Goal: Information Seeking & Learning: Learn about a topic

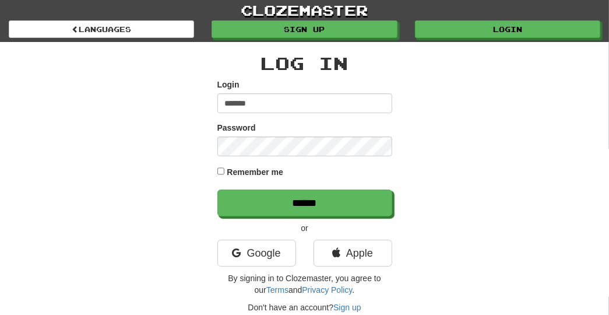
type input "*******"
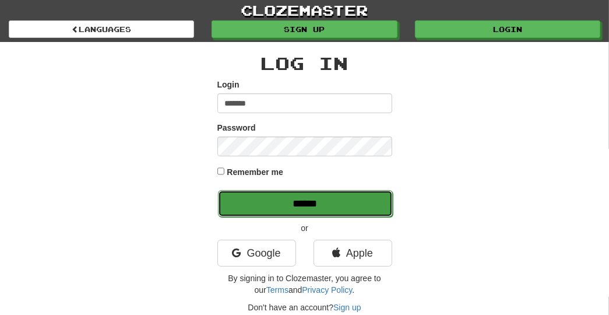
click at [313, 195] on input "******" at bounding box center [305, 203] width 175 height 27
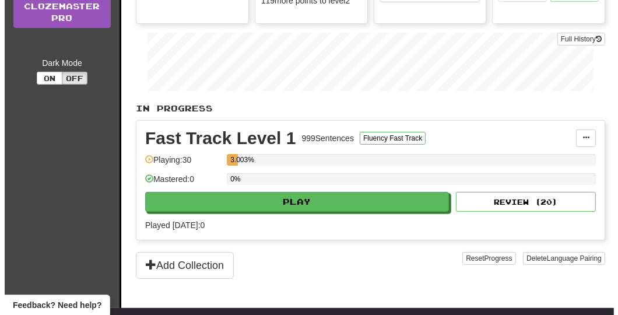
scroll to position [198, 0]
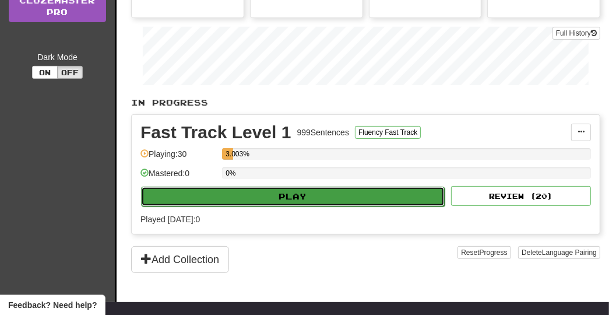
click at [402, 192] on button "Play" at bounding box center [293, 197] width 304 height 20
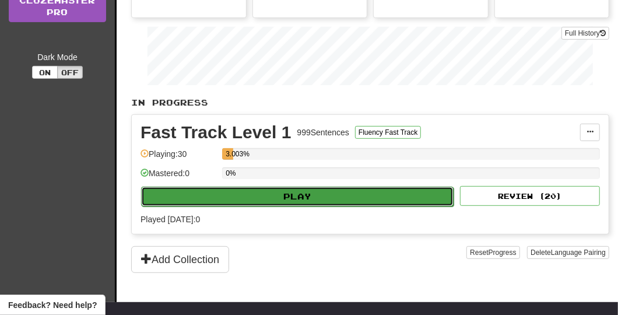
select select "**"
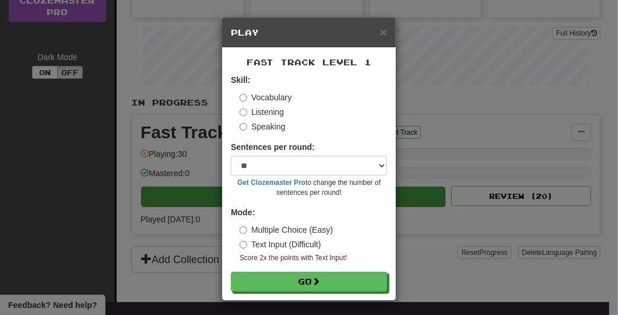
scroll to position [2, 0]
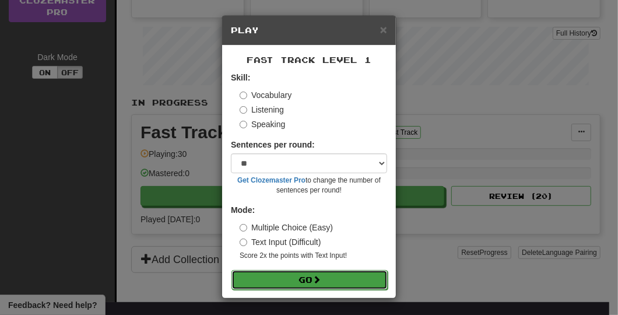
click at [334, 280] on button "Go" at bounding box center [310, 280] width 156 height 20
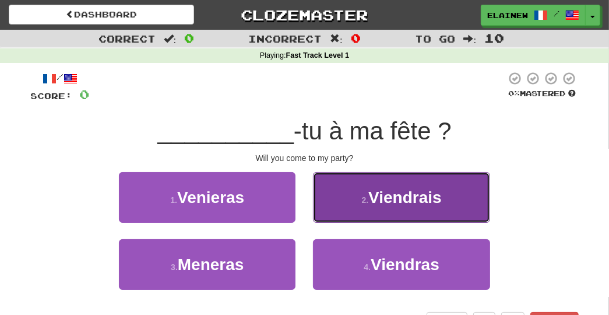
click at [433, 202] on span "Viendrais" at bounding box center [405, 197] width 73 height 18
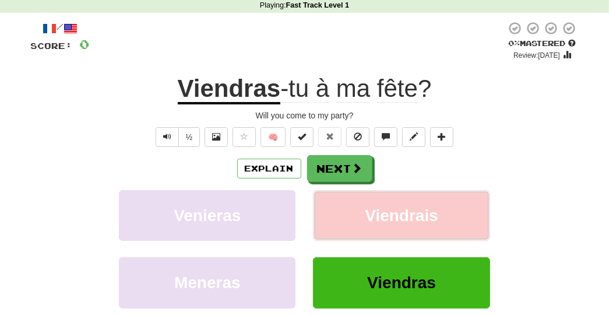
scroll to position [51, 0]
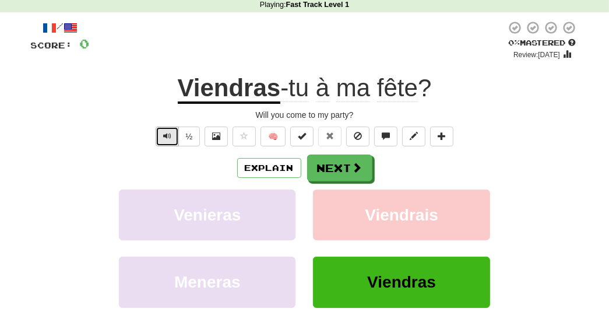
click at [171, 134] on span "Text-to-speech controls" at bounding box center [167, 136] width 8 height 8
click at [190, 135] on button "½" at bounding box center [189, 137] width 22 height 20
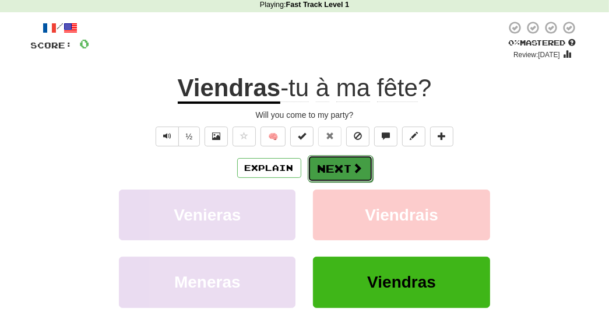
click at [336, 164] on button "Next" at bounding box center [340, 168] width 65 height 27
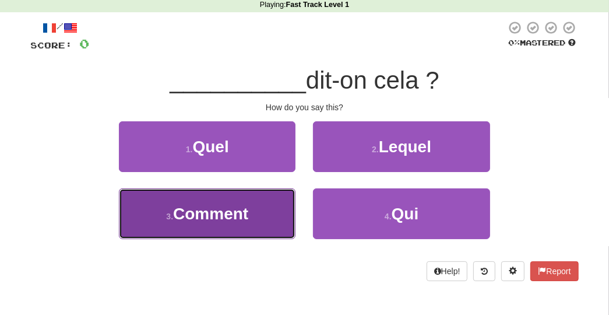
click at [241, 213] on span "Comment" at bounding box center [210, 214] width 75 height 18
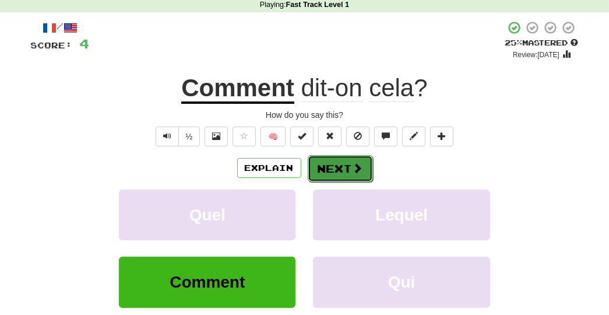
click at [347, 164] on button "Next" at bounding box center [340, 168] width 65 height 27
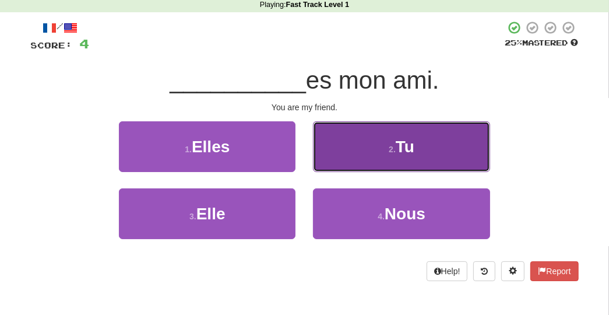
click at [377, 145] on button "2 . Tu" at bounding box center [401, 146] width 177 height 51
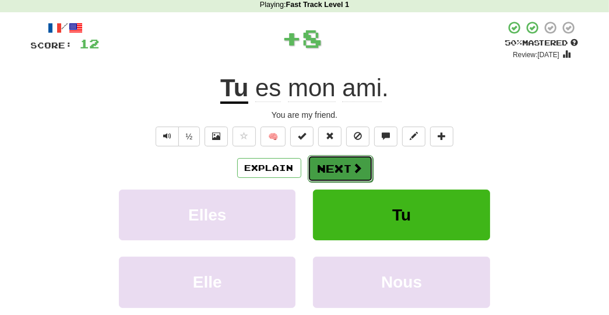
click at [343, 163] on button "Next" at bounding box center [340, 168] width 65 height 27
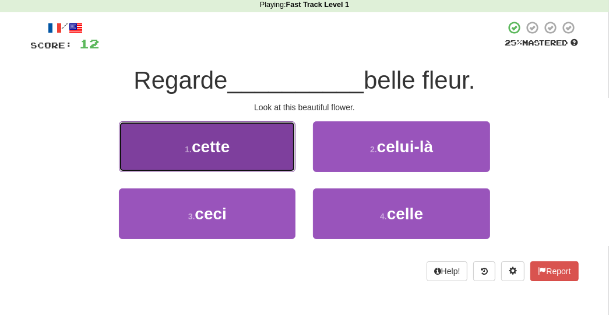
click at [248, 153] on button "1 . cette" at bounding box center [207, 146] width 177 height 51
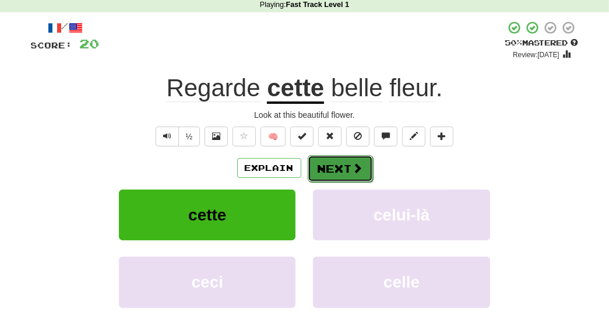
click at [355, 163] on span at bounding box center [358, 168] width 10 height 10
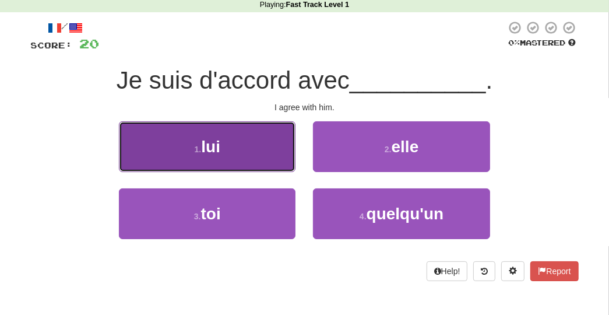
click at [280, 146] on button "1 . lui" at bounding box center [207, 146] width 177 height 51
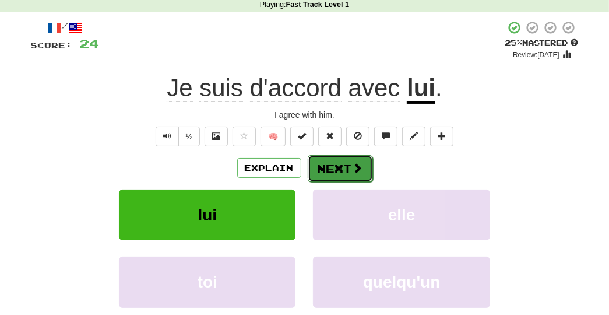
click at [355, 166] on span at bounding box center [358, 168] width 10 height 10
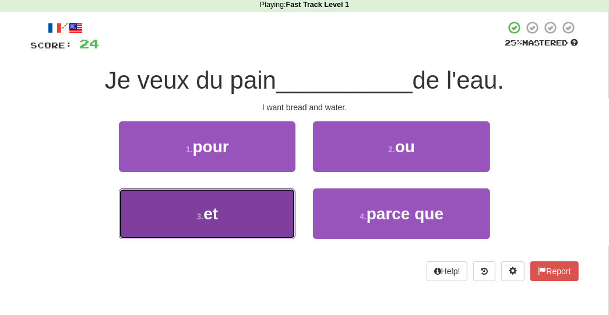
click at [289, 206] on button "3 . et" at bounding box center [207, 213] width 177 height 51
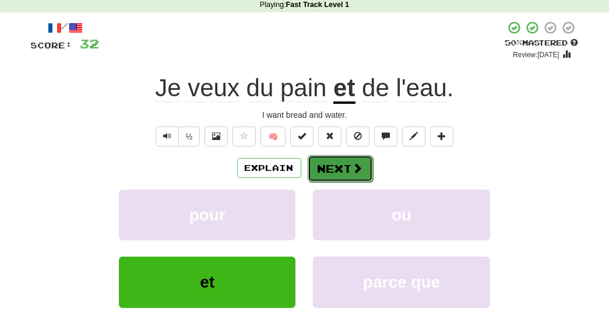
click at [348, 167] on button "Next" at bounding box center [340, 168] width 65 height 27
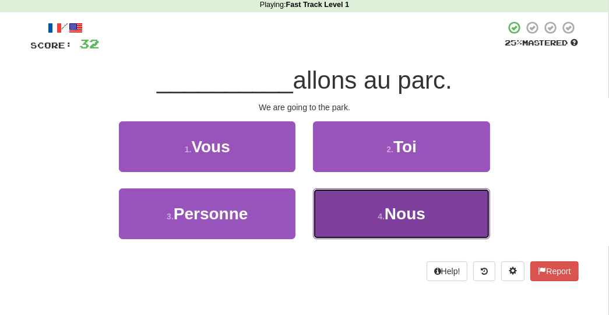
click at [368, 215] on button "4 . Nous" at bounding box center [401, 213] width 177 height 51
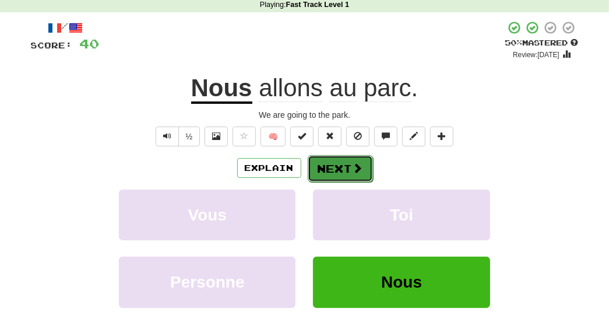
click at [348, 170] on button "Next" at bounding box center [340, 168] width 65 height 27
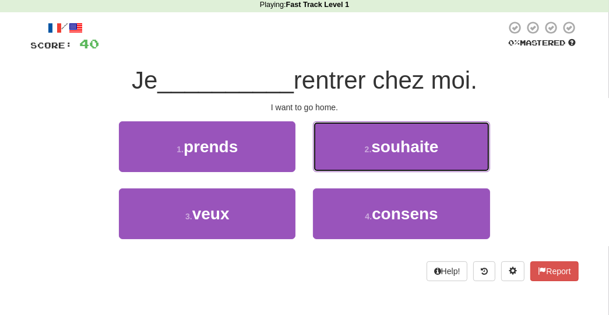
drag, startPoint x: 380, startPoint y: 146, endPoint x: 577, endPoint y: 191, distance: 202.7
click at [577, 191] on div "1 . prends 2 . souhaite 3 . veux 4 . consens" at bounding box center [305, 188] width 566 height 135
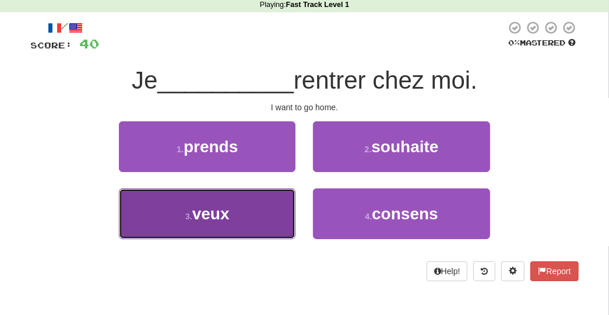
click at [229, 220] on span "veux" at bounding box center [210, 214] width 37 height 18
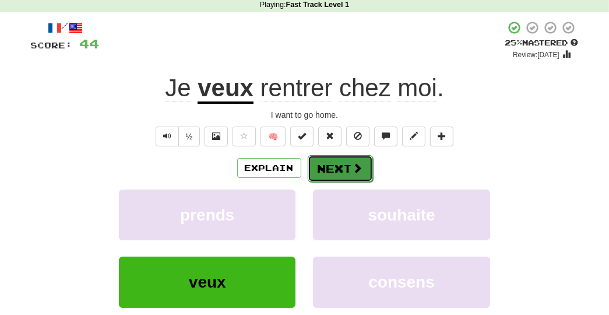
click at [349, 163] on button "Next" at bounding box center [340, 168] width 65 height 27
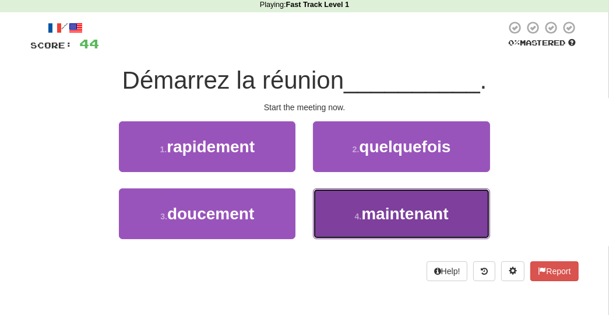
click at [362, 213] on small "4 ." at bounding box center [358, 216] width 7 height 9
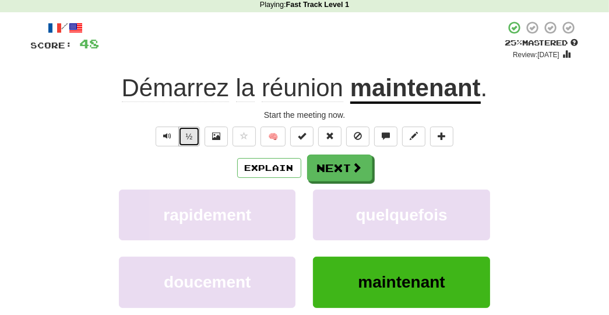
click at [190, 137] on button "½" at bounding box center [189, 137] width 22 height 20
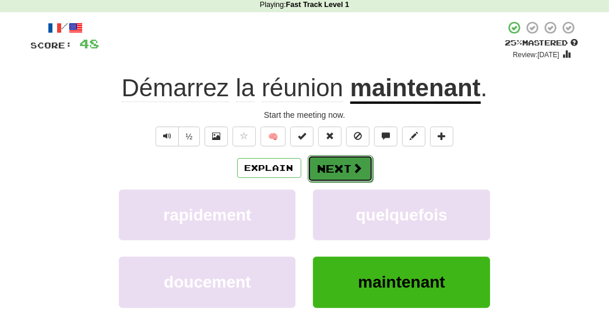
click at [358, 169] on span at bounding box center [358, 168] width 10 height 10
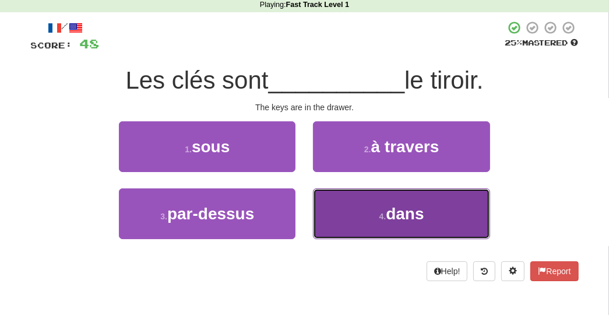
click at [368, 211] on button "4 . dans" at bounding box center [401, 213] width 177 height 51
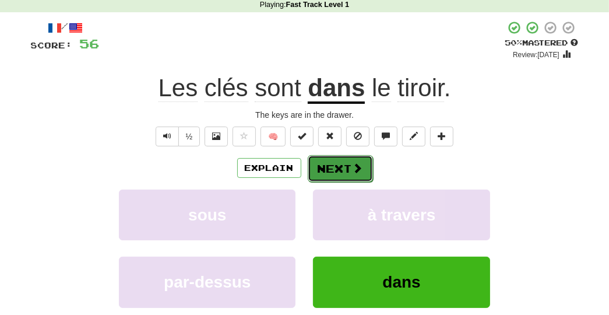
click at [345, 166] on button "Next" at bounding box center [340, 168] width 65 height 27
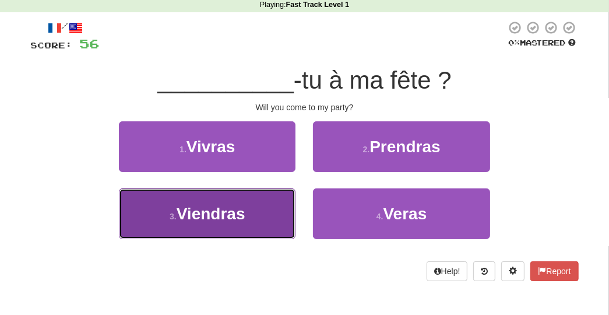
click at [260, 212] on button "3 . Viendras" at bounding box center [207, 213] width 177 height 51
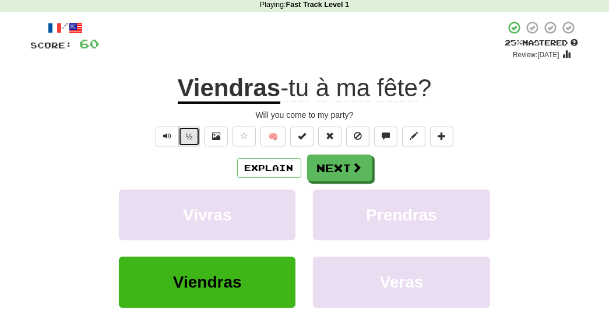
click at [193, 132] on button "½" at bounding box center [189, 137] width 22 height 20
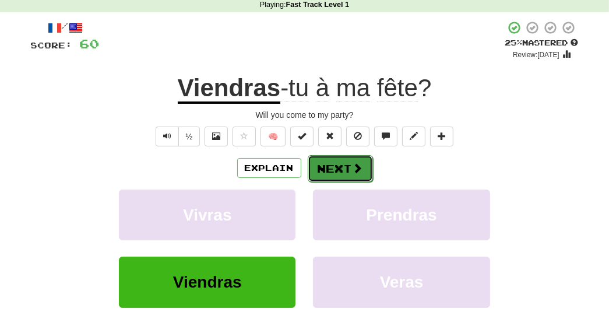
click at [336, 175] on button "Next" at bounding box center [340, 168] width 65 height 27
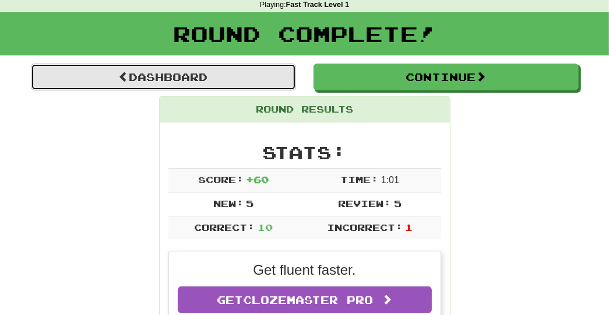
click at [203, 70] on link "Dashboard" at bounding box center [163, 77] width 265 height 27
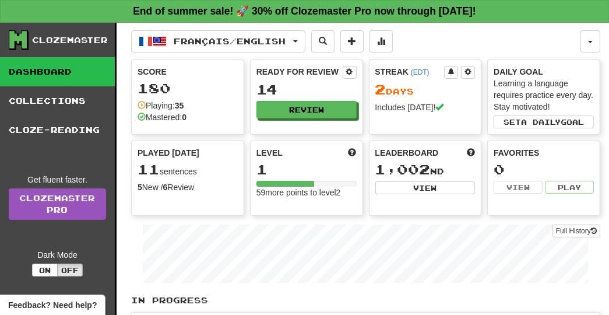
click at [51, 72] on link "Dashboard" at bounding box center [57, 71] width 115 height 29
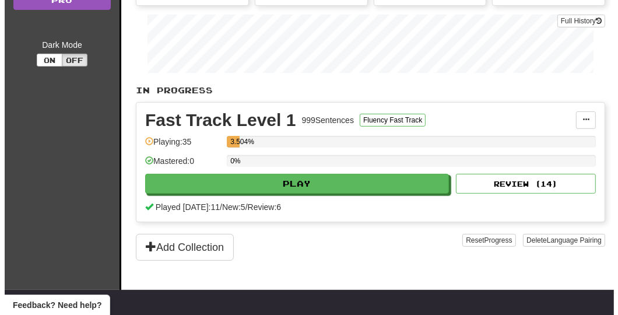
scroll to position [206, 0]
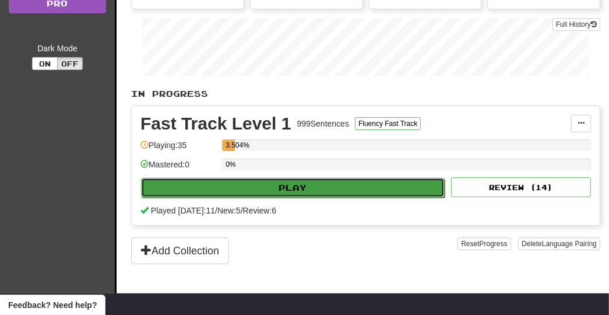
click at [385, 190] on button "Play" at bounding box center [293, 188] width 304 height 20
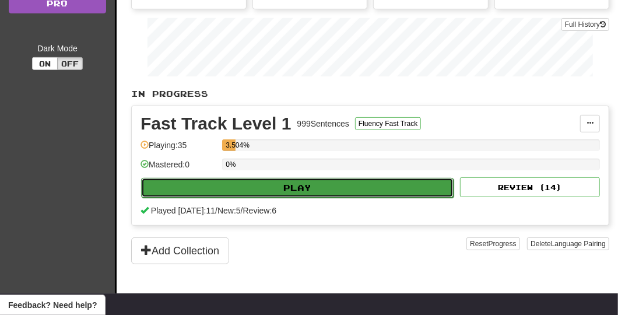
select select "**"
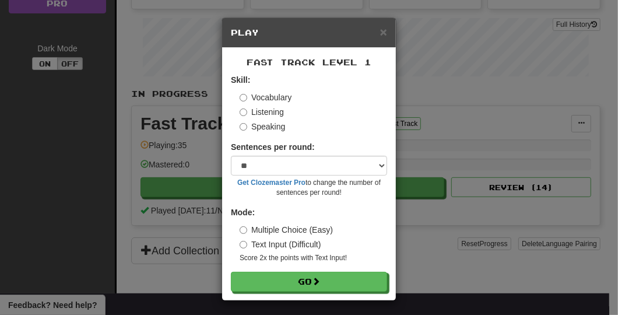
click at [270, 112] on label "Listening" at bounding box center [262, 112] width 44 height 12
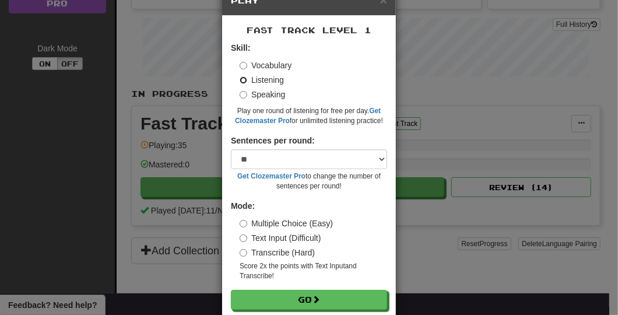
scroll to position [52, 0]
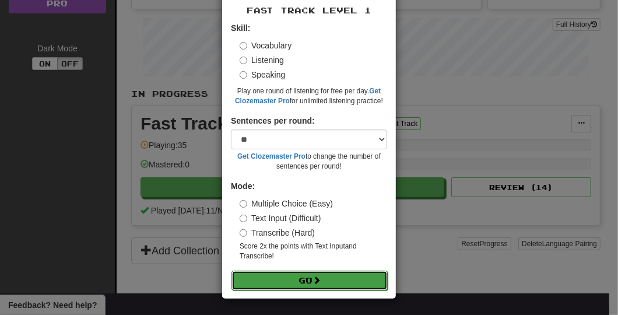
click at [342, 281] on button "Go" at bounding box center [310, 281] width 156 height 20
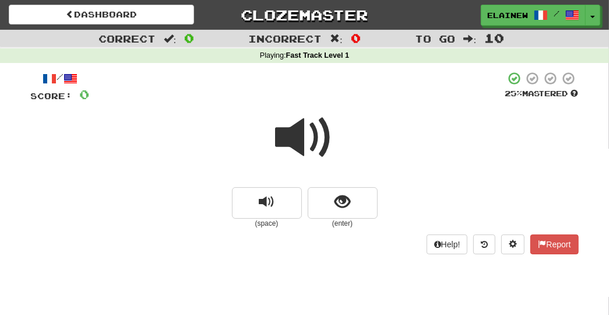
click at [295, 129] on span at bounding box center [305, 137] width 58 height 58
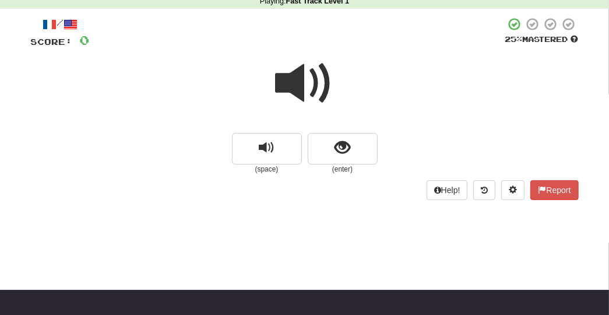
scroll to position [51, 0]
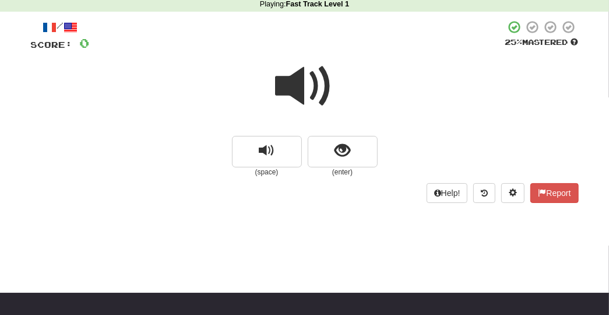
click at [290, 85] on span at bounding box center [305, 86] width 58 height 58
click at [290, 87] on span at bounding box center [305, 86] width 58 height 58
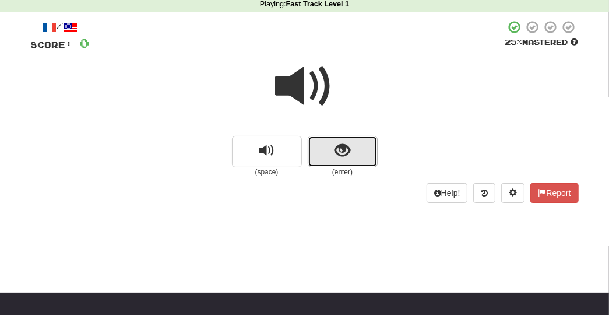
click at [336, 149] on span "show sentence" at bounding box center [343, 151] width 16 height 16
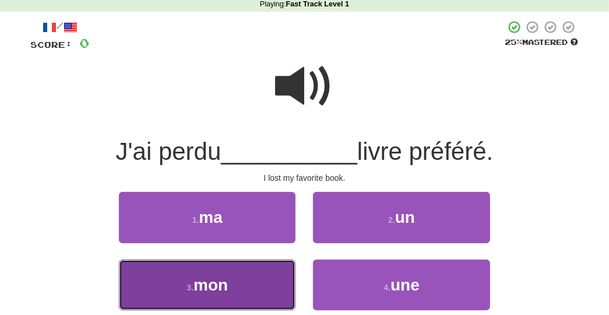
click at [218, 279] on span "mon" at bounding box center [211, 285] width 34 height 18
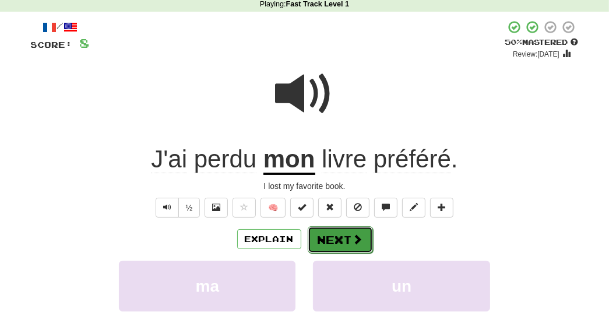
click at [342, 237] on button "Next" at bounding box center [340, 239] width 65 height 27
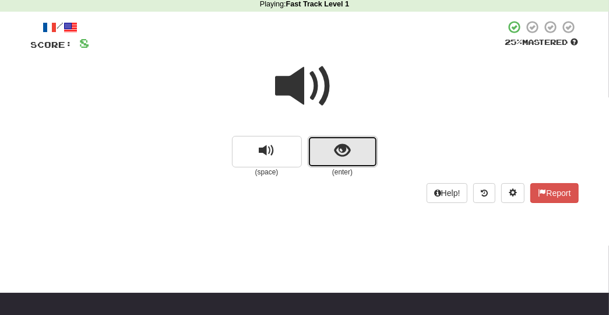
click at [342, 151] on span "show sentence" at bounding box center [343, 151] width 16 height 16
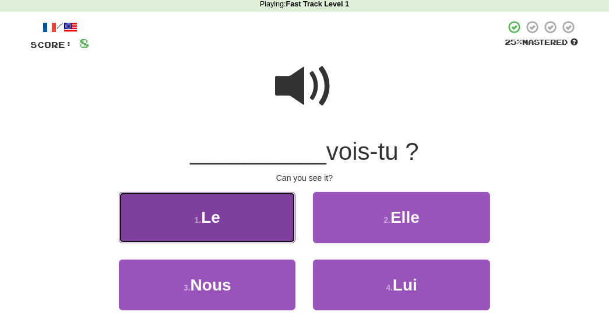
click at [248, 211] on button "1 . Le" at bounding box center [207, 217] width 177 height 51
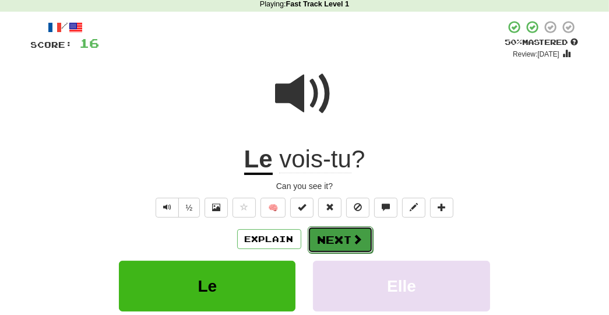
click at [333, 246] on button "Next" at bounding box center [340, 239] width 65 height 27
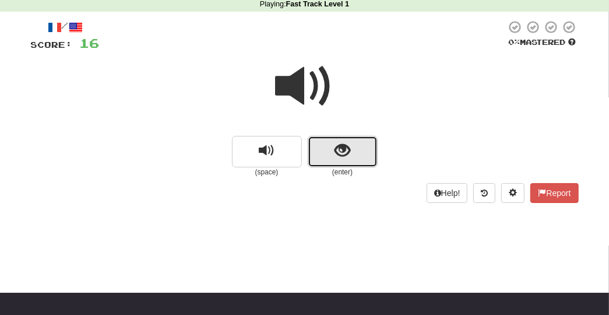
click at [334, 154] on button "show sentence" at bounding box center [343, 151] width 70 height 31
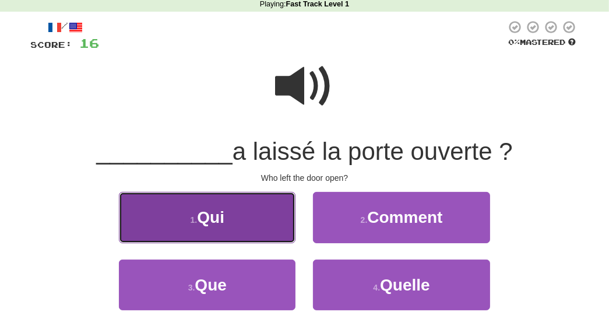
click at [259, 229] on button "1 . Qui" at bounding box center [207, 217] width 177 height 51
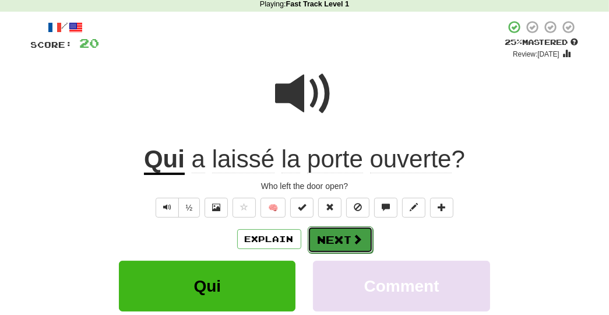
click at [327, 236] on button "Next" at bounding box center [340, 239] width 65 height 27
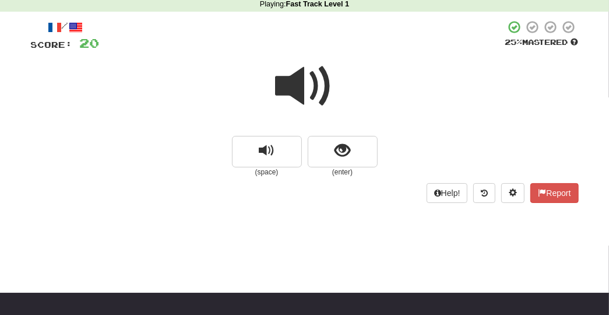
click at [292, 92] on span at bounding box center [305, 86] width 58 height 58
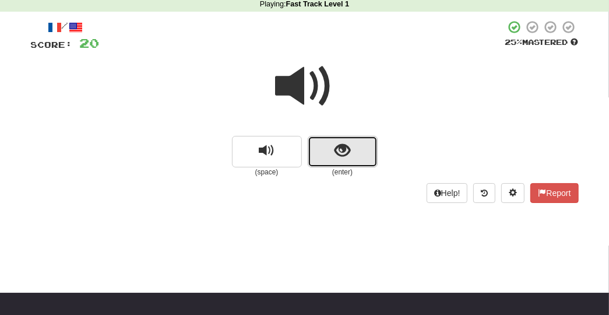
click at [340, 154] on span "show sentence" at bounding box center [343, 151] width 16 height 16
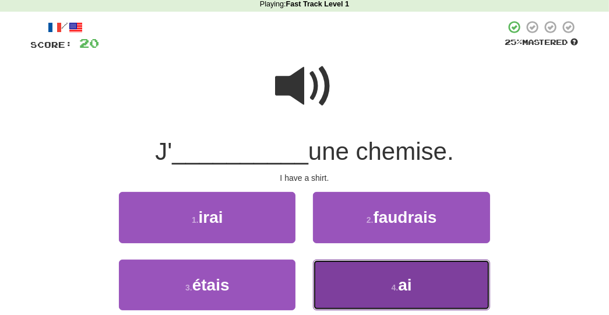
click at [376, 278] on button "4 . ai" at bounding box center [401, 284] width 177 height 51
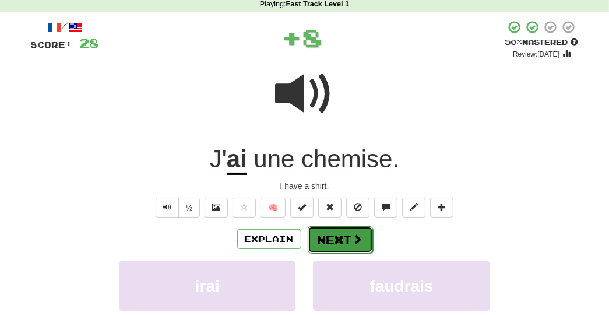
click at [342, 239] on button "Next" at bounding box center [340, 239] width 65 height 27
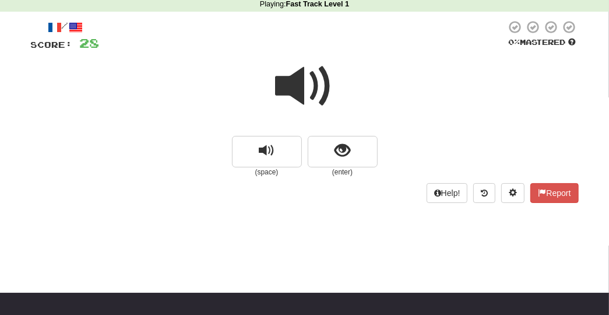
click at [293, 84] on span at bounding box center [305, 86] width 58 height 58
click at [294, 84] on span at bounding box center [305, 86] width 58 height 58
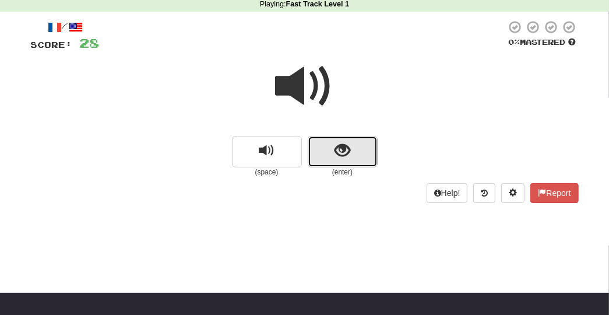
click at [364, 162] on button "show sentence" at bounding box center [343, 151] width 70 height 31
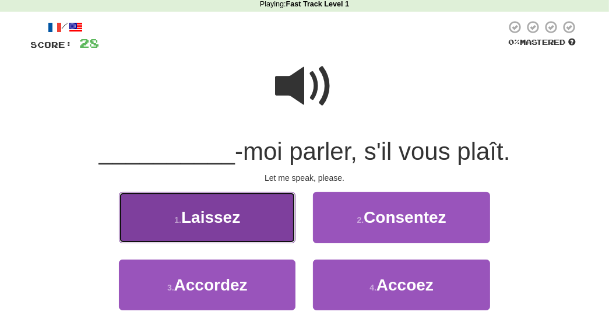
click at [259, 199] on button "1 . Laissez" at bounding box center [207, 217] width 177 height 51
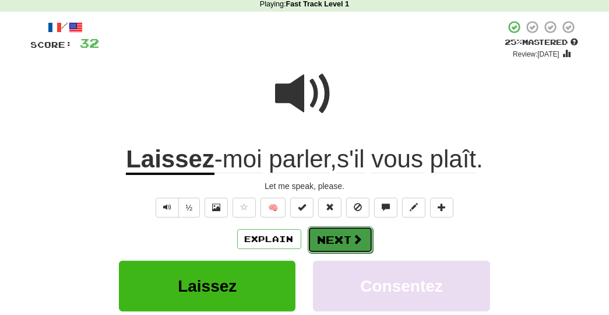
click at [336, 234] on button "Next" at bounding box center [340, 239] width 65 height 27
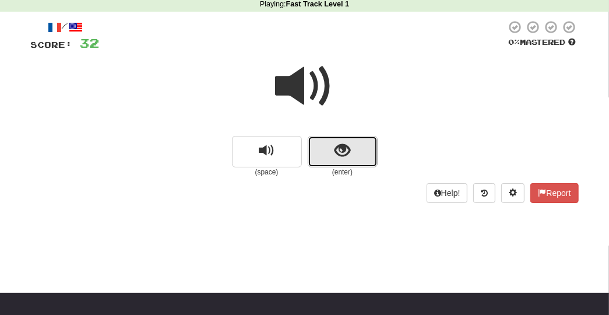
click at [356, 150] on button "show sentence" at bounding box center [343, 151] width 70 height 31
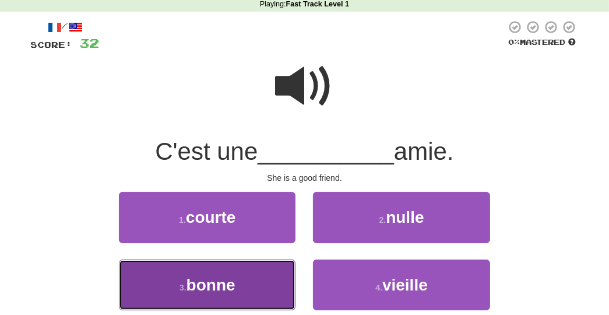
click at [272, 277] on button "3 . bonne" at bounding box center [207, 284] width 177 height 51
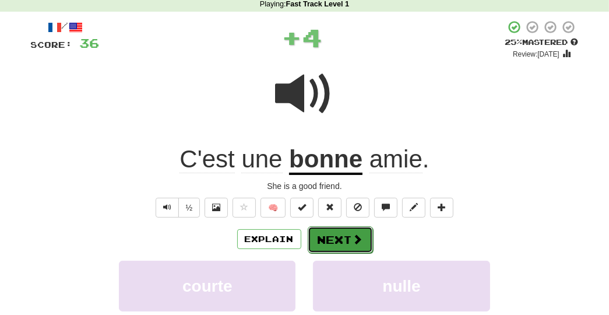
click at [341, 238] on button "Next" at bounding box center [340, 239] width 65 height 27
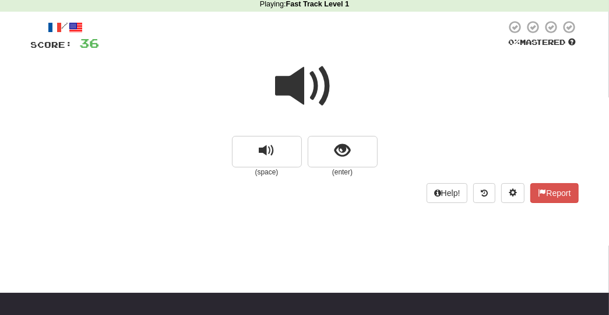
click at [317, 84] on span at bounding box center [305, 86] width 58 height 58
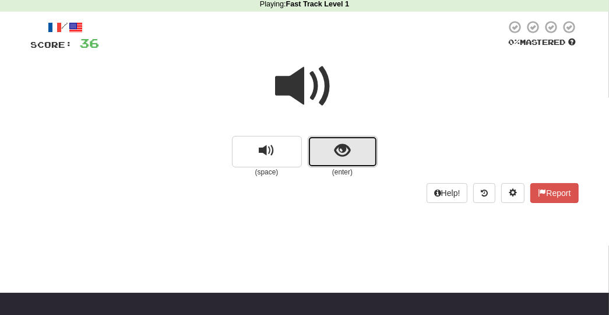
click at [329, 156] on button "show sentence" at bounding box center [343, 151] width 70 height 31
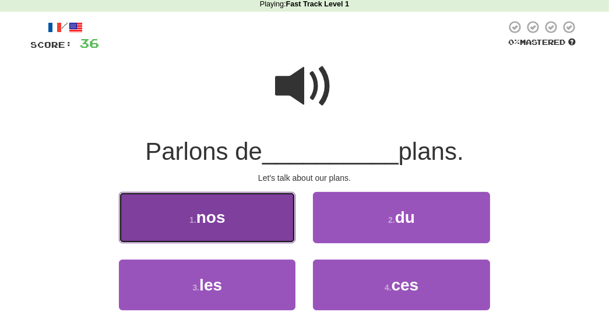
click at [264, 207] on button "1 . nos" at bounding box center [207, 217] width 177 height 51
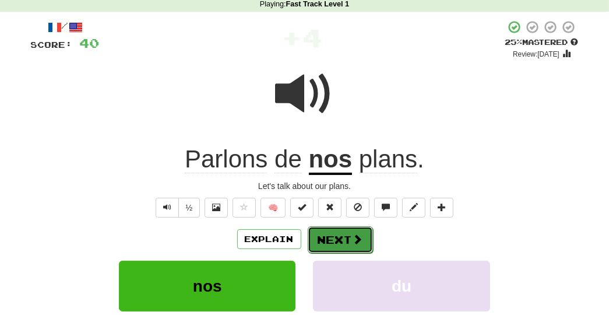
click at [342, 242] on button "Next" at bounding box center [340, 239] width 65 height 27
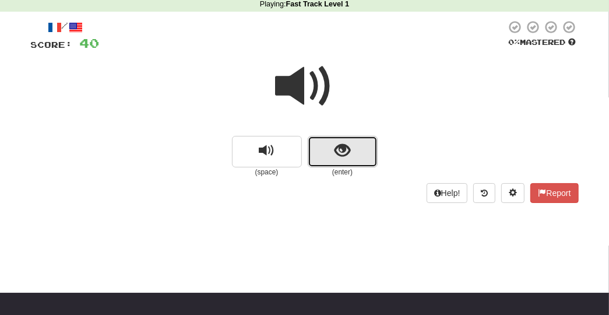
click at [345, 155] on span "show sentence" at bounding box center [343, 151] width 16 height 16
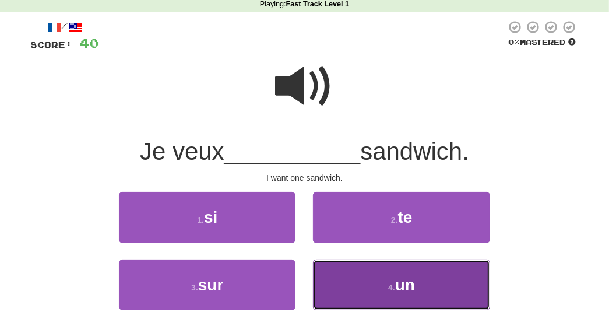
click at [415, 279] on span "un" at bounding box center [405, 285] width 20 height 18
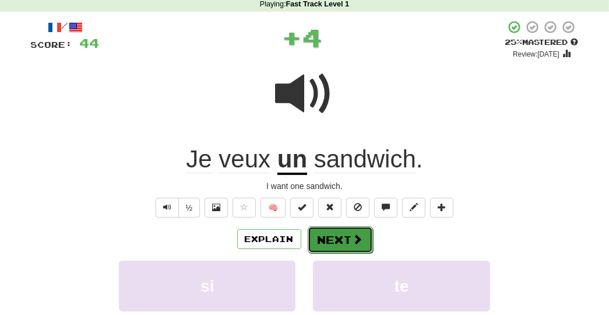
click at [358, 236] on span at bounding box center [358, 239] width 10 height 10
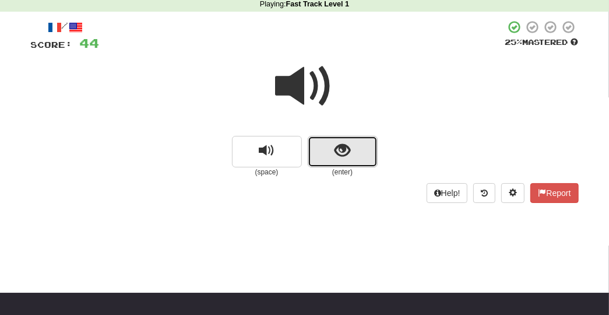
click at [342, 162] on button "show sentence" at bounding box center [343, 151] width 70 height 31
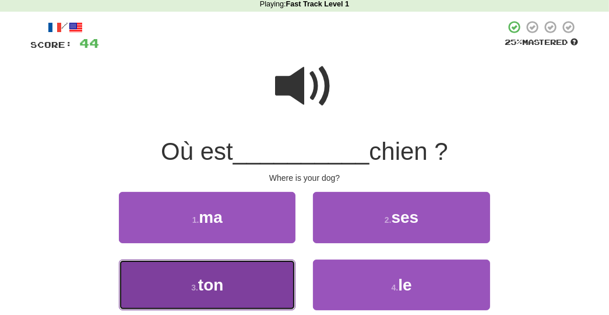
click at [267, 293] on button "3 . ton" at bounding box center [207, 284] width 177 height 51
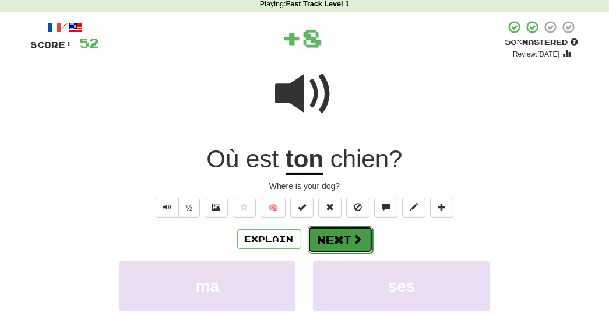
click at [348, 235] on button "Next" at bounding box center [340, 239] width 65 height 27
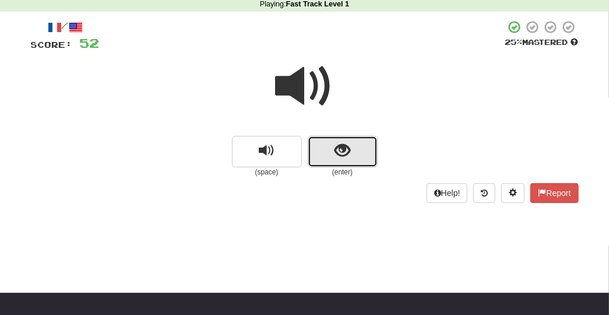
click at [345, 162] on button "show sentence" at bounding box center [343, 151] width 70 height 31
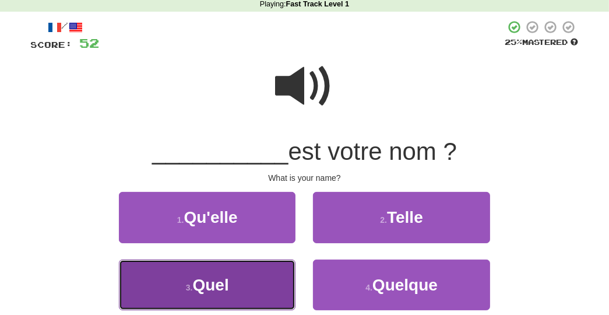
click at [247, 266] on button "3 . Quel" at bounding box center [207, 284] width 177 height 51
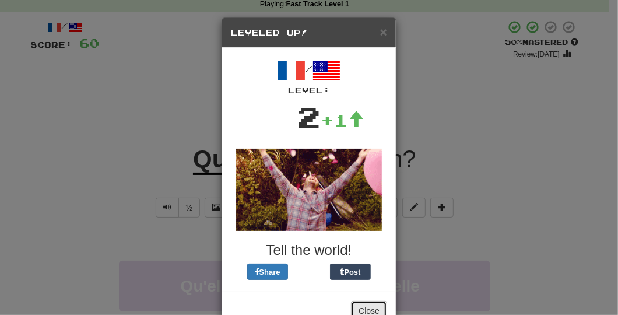
click at [359, 304] on button "Close" at bounding box center [369, 311] width 36 height 20
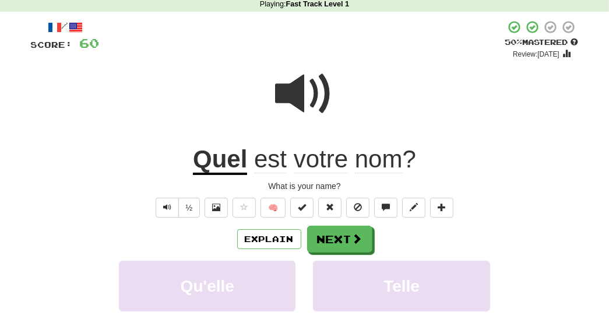
click at [352, 197] on div "/ Score: 60 + 8 50 % Mastered Review: 2025-08-31 Quel est votre nom ? What is y…" at bounding box center [305, 229] width 548 height 418
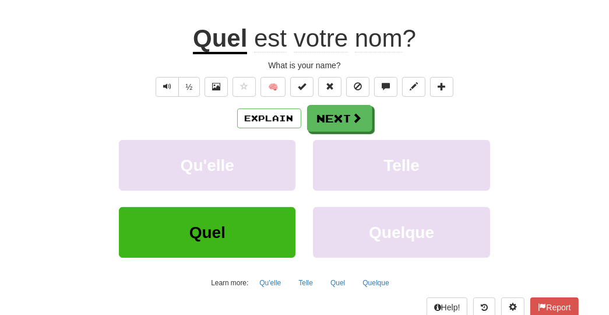
scroll to position [173, 0]
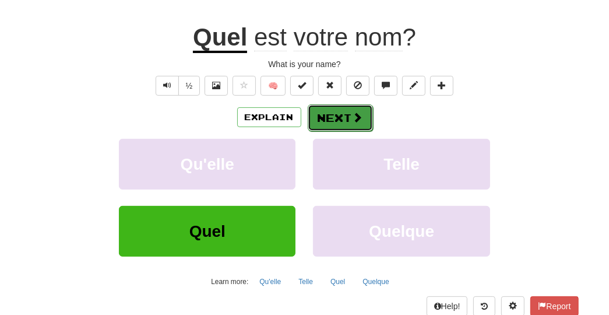
click at [339, 115] on button "Next" at bounding box center [340, 117] width 65 height 27
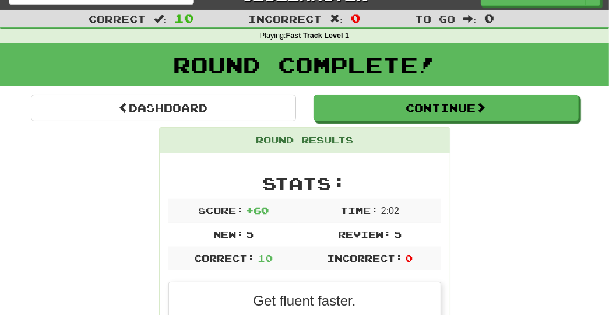
scroll to position [0, 0]
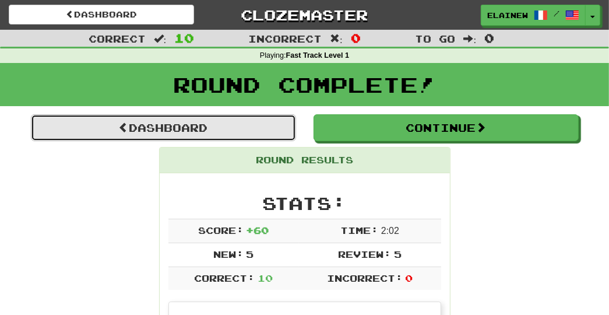
click at [211, 121] on link "Dashboard" at bounding box center [163, 127] width 265 height 27
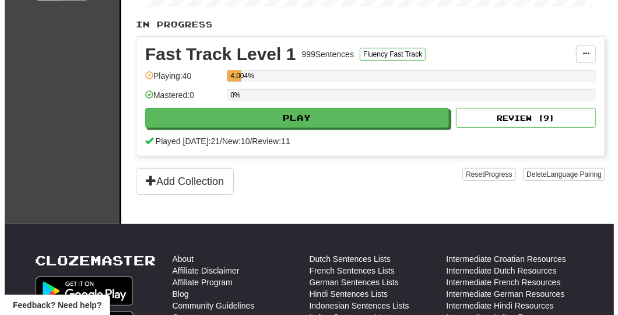
scroll to position [278, 0]
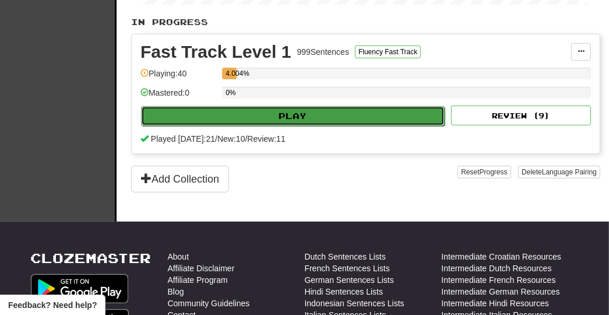
click at [411, 111] on button "Play" at bounding box center [293, 116] width 304 height 20
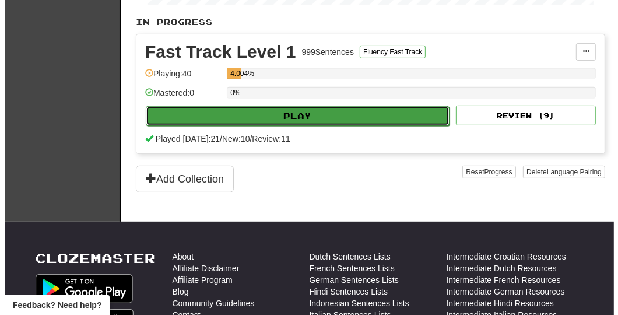
select select "**"
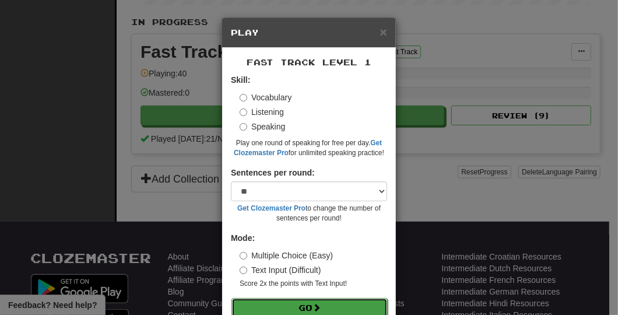
click at [338, 303] on button "Go" at bounding box center [310, 308] width 156 height 20
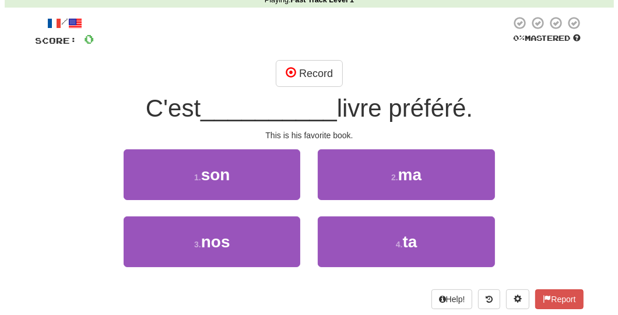
scroll to position [62, 0]
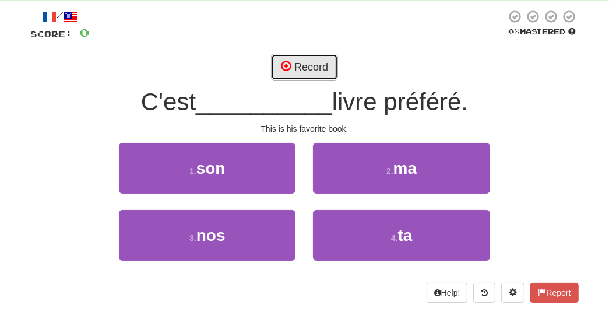
click at [302, 66] on button "Record" at bounding box center [304, 67] width 67 height 27
click at [296, 66] on button "Record" at bounding box center [304, 67] width 67 height 27
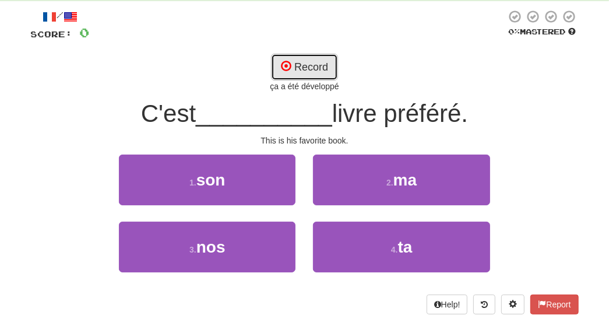
click at [303, 65] on button "Record" at bounding box center [304, 67] width 67 height 27
click at [283, 63] on span at bounding box center [286, 66] width 10 height 10
click at [298, 68] on button "Record" at bounding box center [304, 67] width 67 height 27
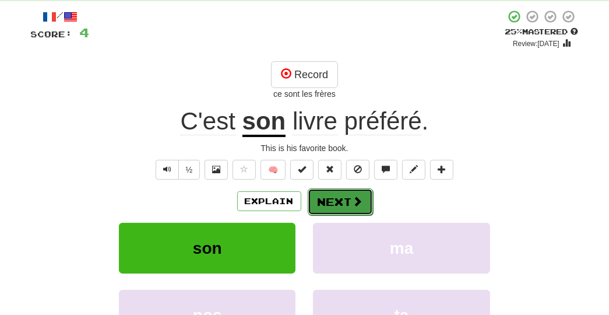
click at [340, 195] on button "Next" at bounding box center [340, 201] width 65 height 27
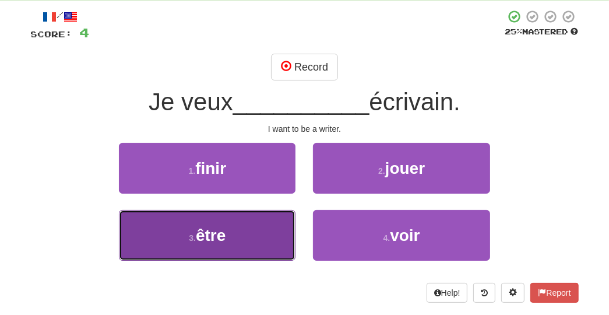
click at [249, 224] on button "3 . être" at bounding box center [207, 235] width 177 height 51
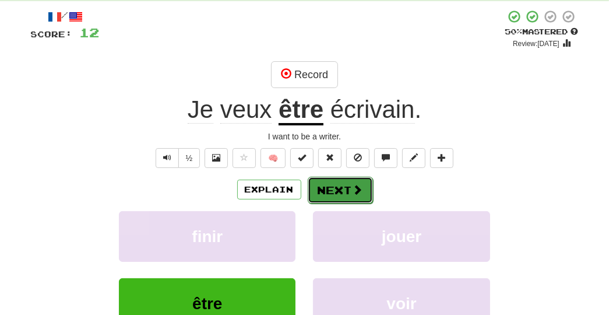
click at [329, 187] on button "Next" at bounding box center [340, 190] width 65 height 27
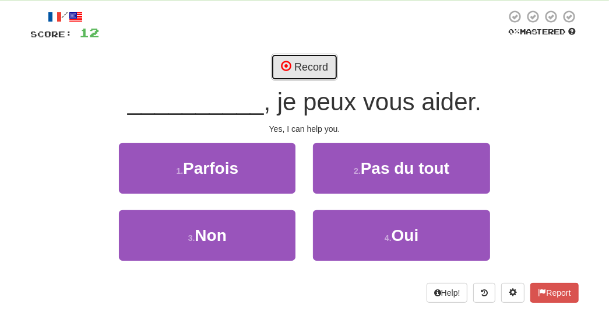
click at [312, 66] on button "Record" at bounding box center [304, 67] width 67 height 27
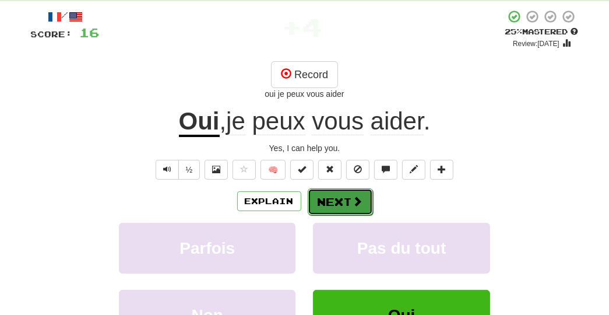
click at [346, 202] on button "Next" at bounding box center [340, 201] width 65 height 27
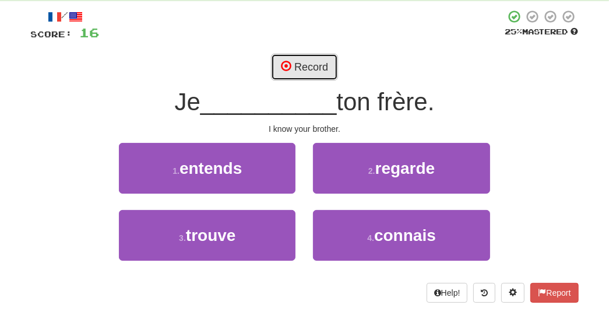
click at [320, 59] on button "Record" at bounding box center [304, 67] width 67 height 27
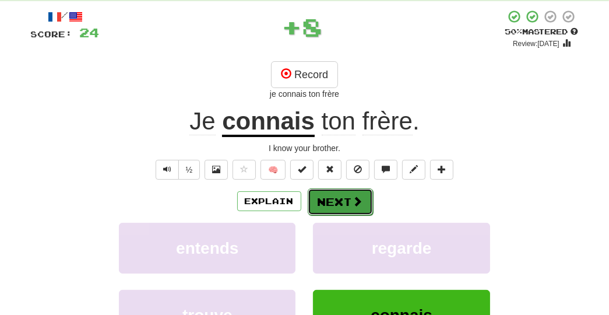
click at [332, 206] on button "Next" at bounding box center [340, 201] width 65 height 27
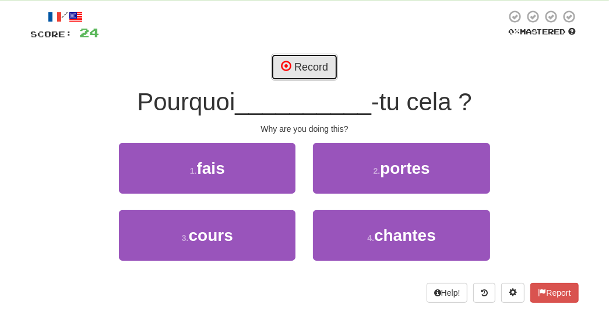
click at [319, 64] on button "Record" at bounding box center [304, 67] width 67 height 27
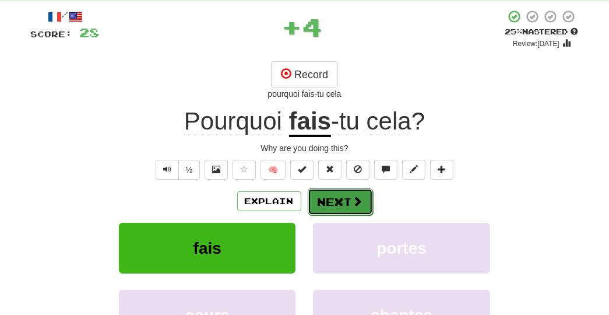
click at [343, 201] on button "Next" at bounding box center [340, 201] width 65 height 27
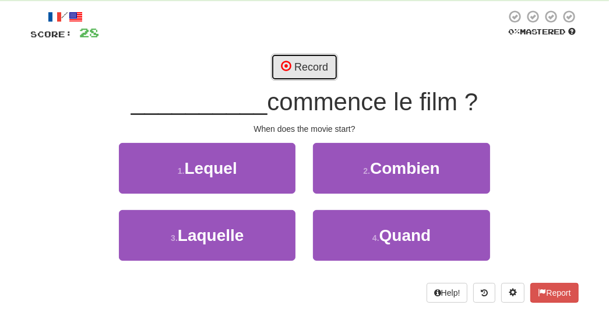
click at [316, 63] on button "Record" at bounding box center [304, 67] width 67 height 27
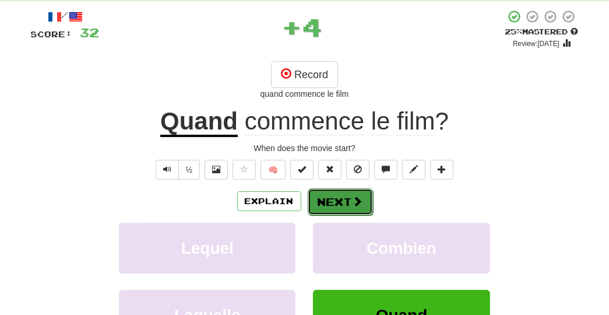
click at [336, 202] on button "Next" at bounding box center [340, 201] width 65 height 27
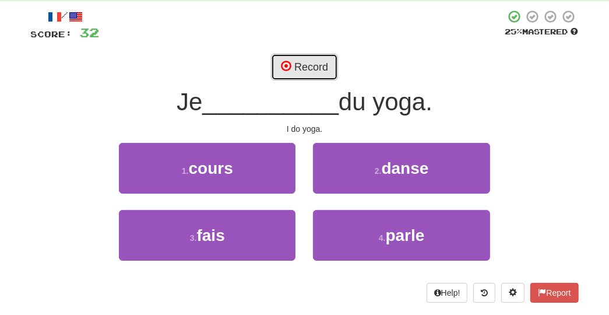
click at [312, 62] on button "Record" at bounding box center [304, 67] width 67 height 27
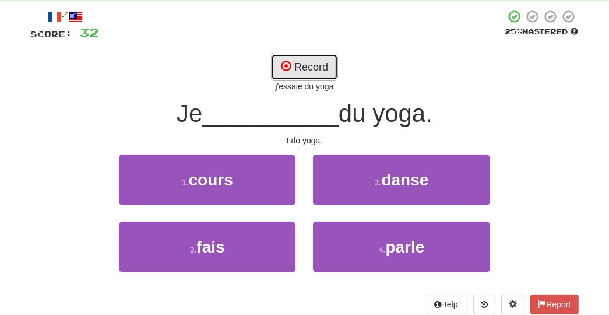
click at [311, 67] on button "Record" at bounding box center [304, 67] width 67 height 27
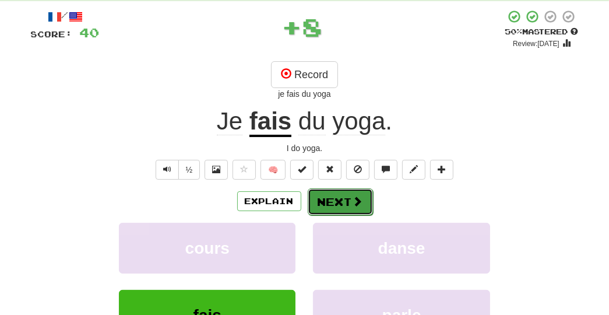
click at [356, 199] on span at bounding box center [358, 201] width 10 height 10
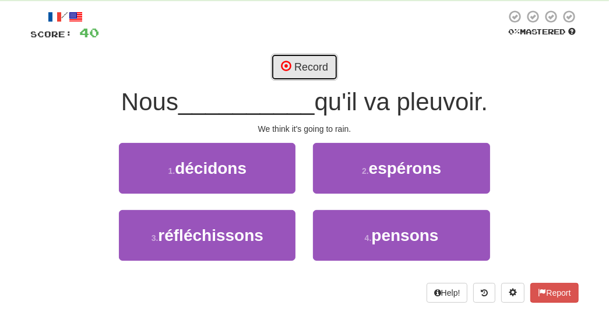
click at [317, 65] on button "Record" at bounding box center [304, 67] width 67 height 27
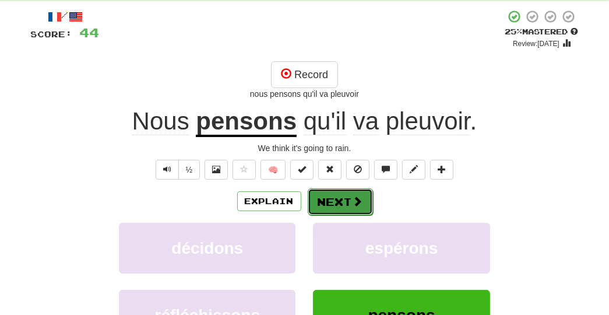
click at [336, 198] on button "Next" at bounding box center [340, 201] width 65 height 27
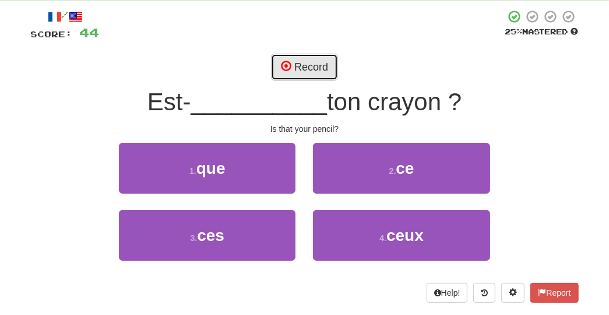
click at [311, 69] on button "Record" at bounding box center [304, 67] width 67 height 27
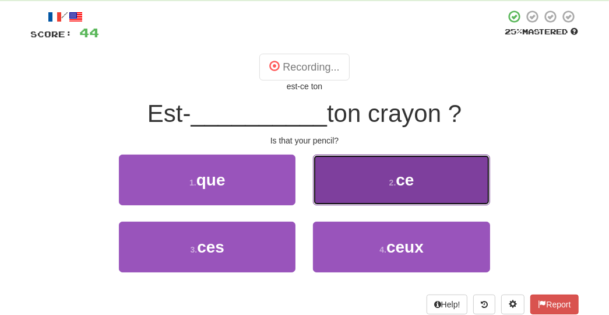
click at [359, 172] on button "2 . ce" at bounding box center [401, 180] width 177 height 51
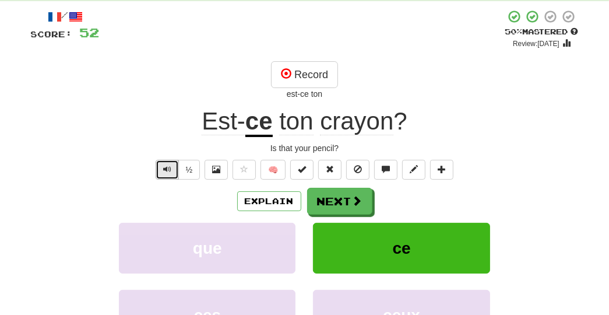
click at [166, 169] on span "Text-to-speech controls" at bounding box center [167, 169] width 8 height 8
click at [191, 171] on button "½" at bounding box center [189, 170] width 22 height 20
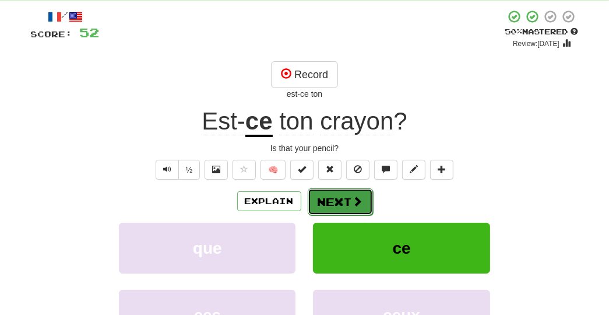
click at [342, 202] on button "Next" at bounding box center [340, 201] width 65 height 27
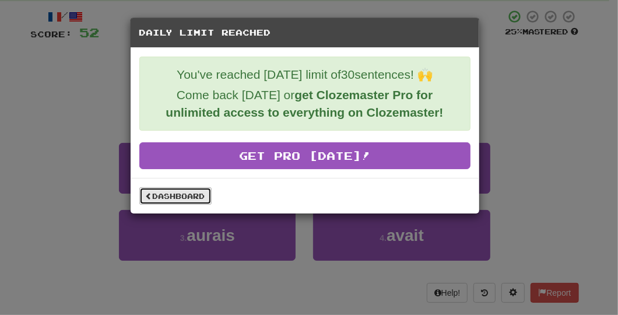
click at [191, 191] on link "Dashboard" at bounding box center [175, 195] width 72 height 17
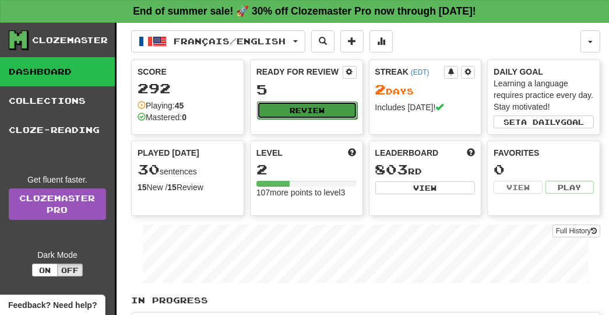
click at [299, 104] on button "Review" at bounding box center [307, 109] width 100 height 17
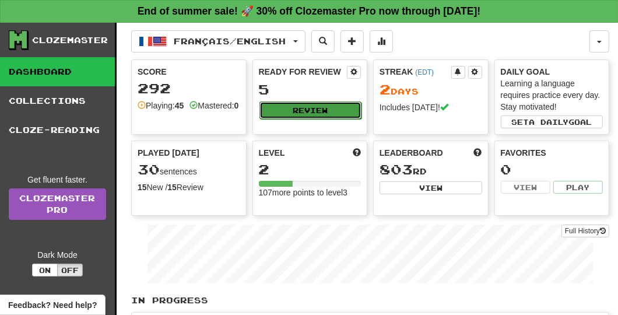
select select "**"
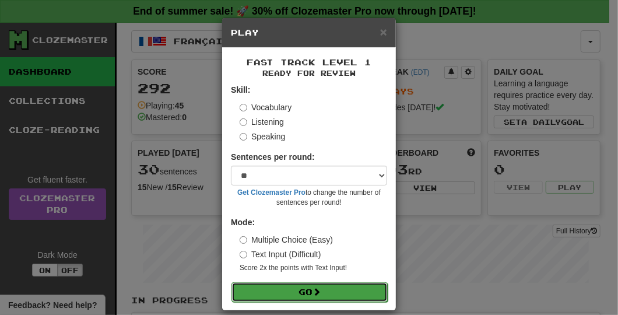
click at [301, 287] on button "Go" at bounding box center [310, 292] width 156 height 20
